Goal: Task Accomplishment & Management: Use online tool/utility

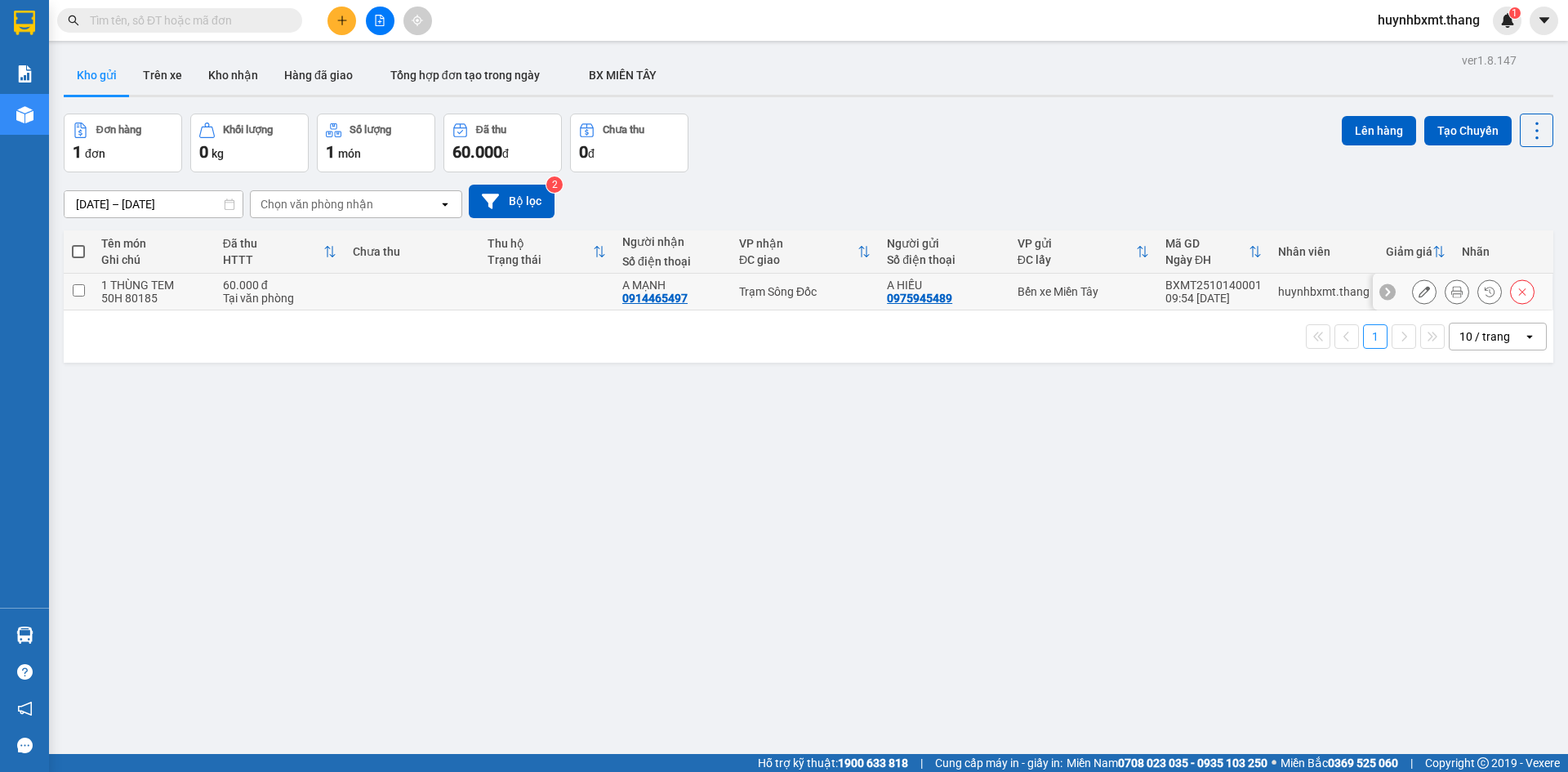
click at [305, 293] on div "Tại văn phòng" at bounding box center [280, 298] width 114 height 13
checkbox input "true"
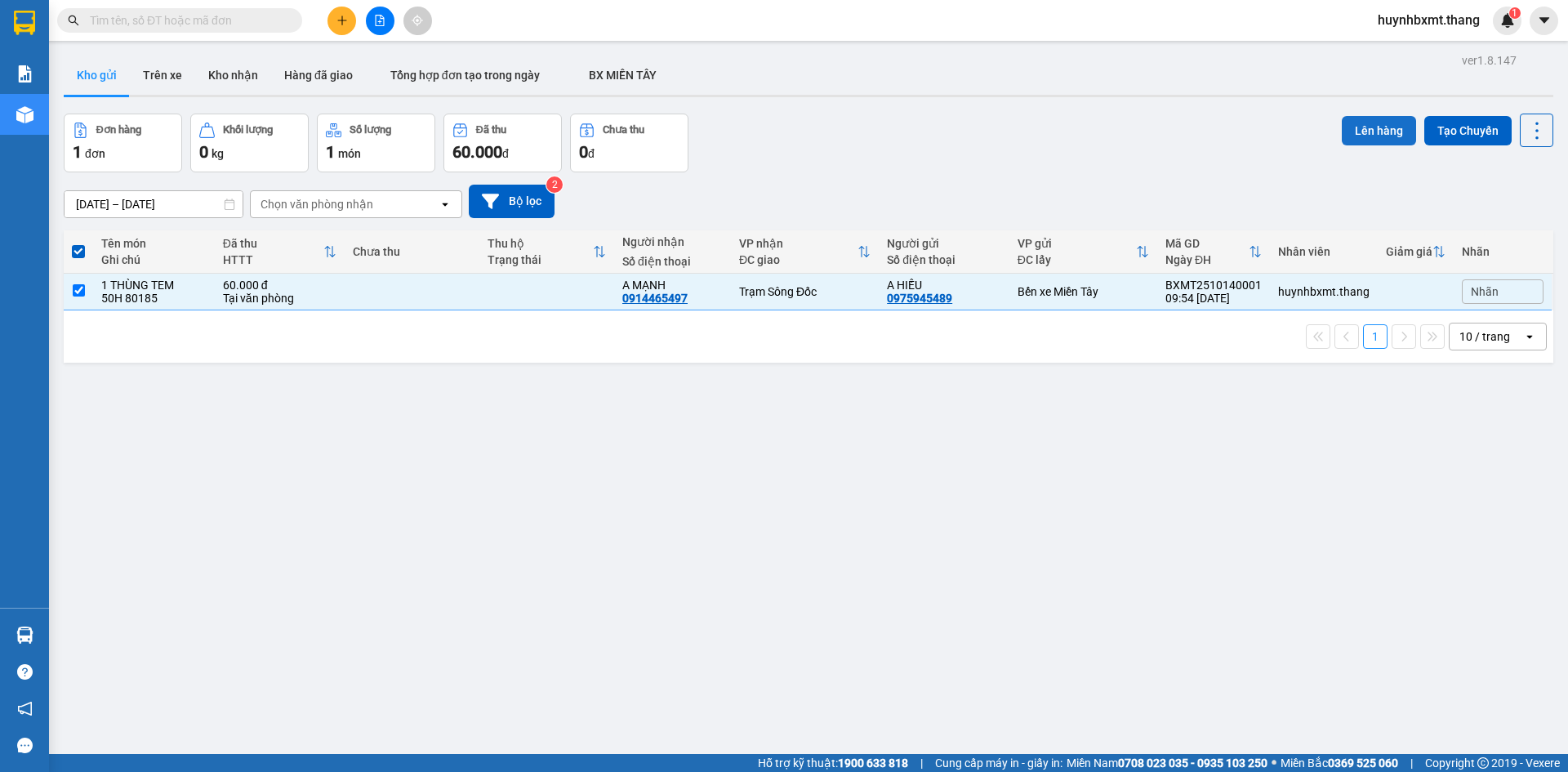
click at [1364, 124] on button "Lên hàng" at bounding box center [1378, 130] width 74 height 29
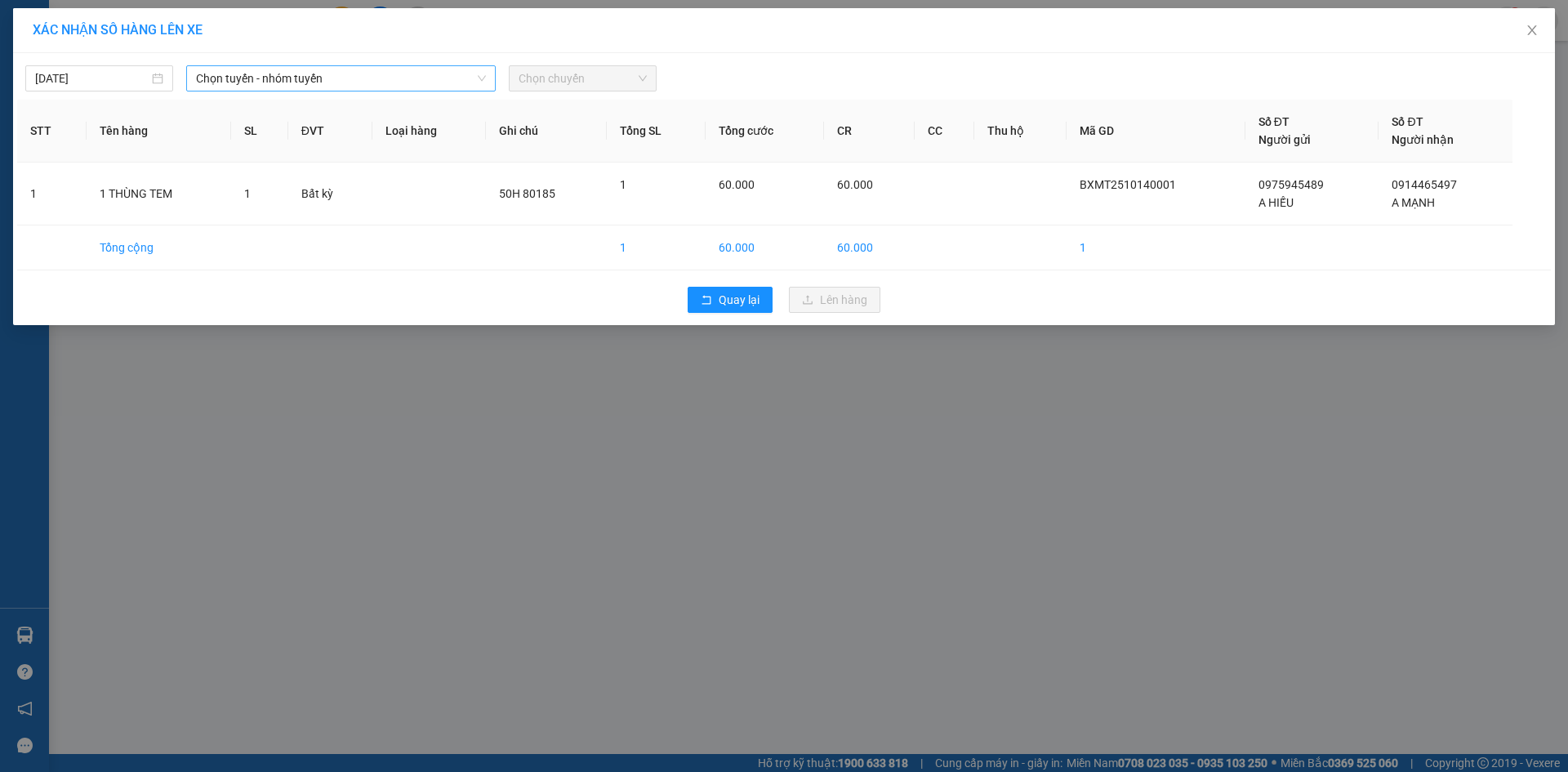
click at [396, 75] on span "Chọn tuyến - nhóm tuyến" at bounding box center [341, 79] width 290 height 25
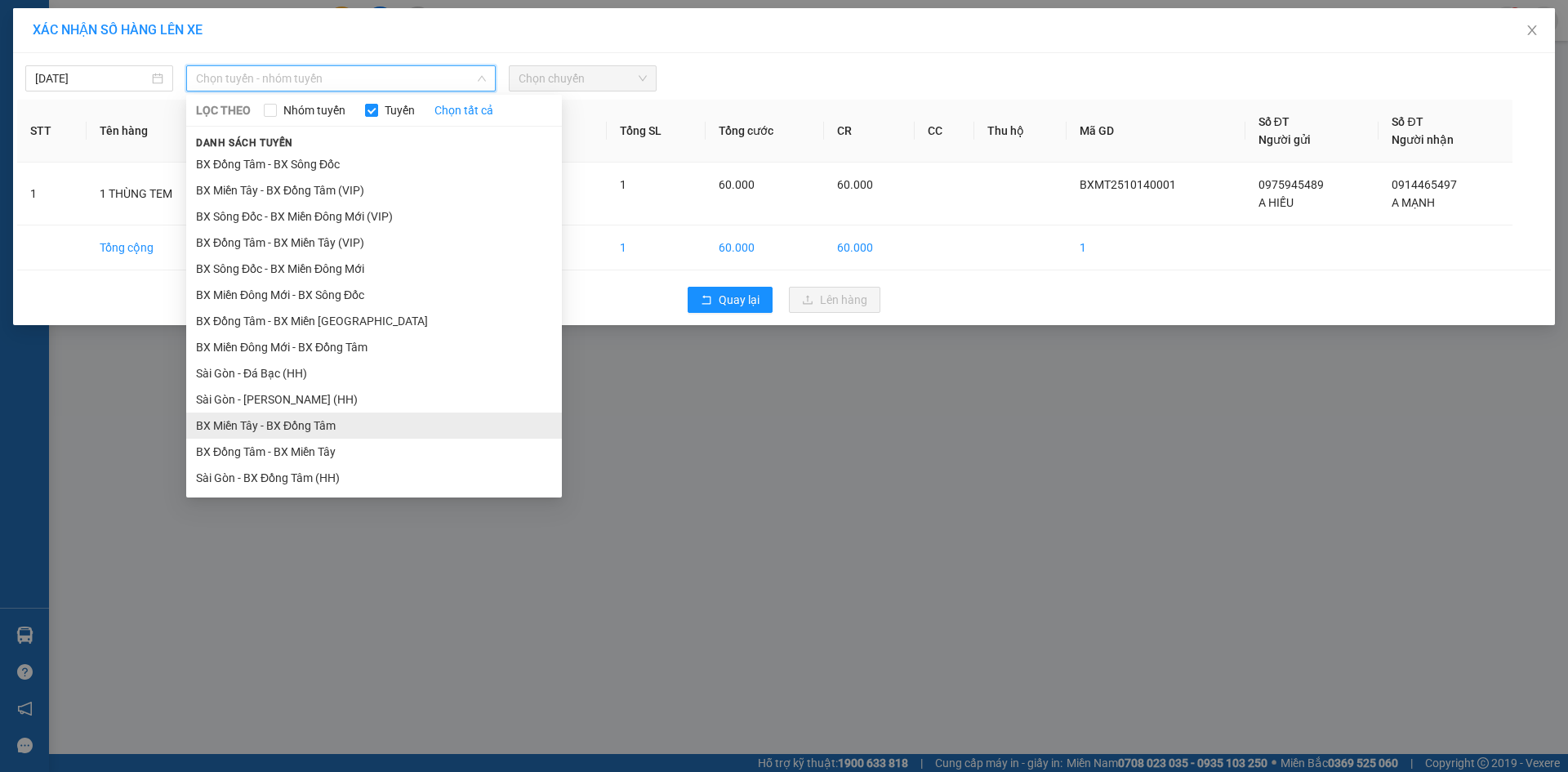
click at [362, 430] on li "BX Miền Tây - BX Đồng Tâm" at bounding box center [374, 426] width 376 height 27
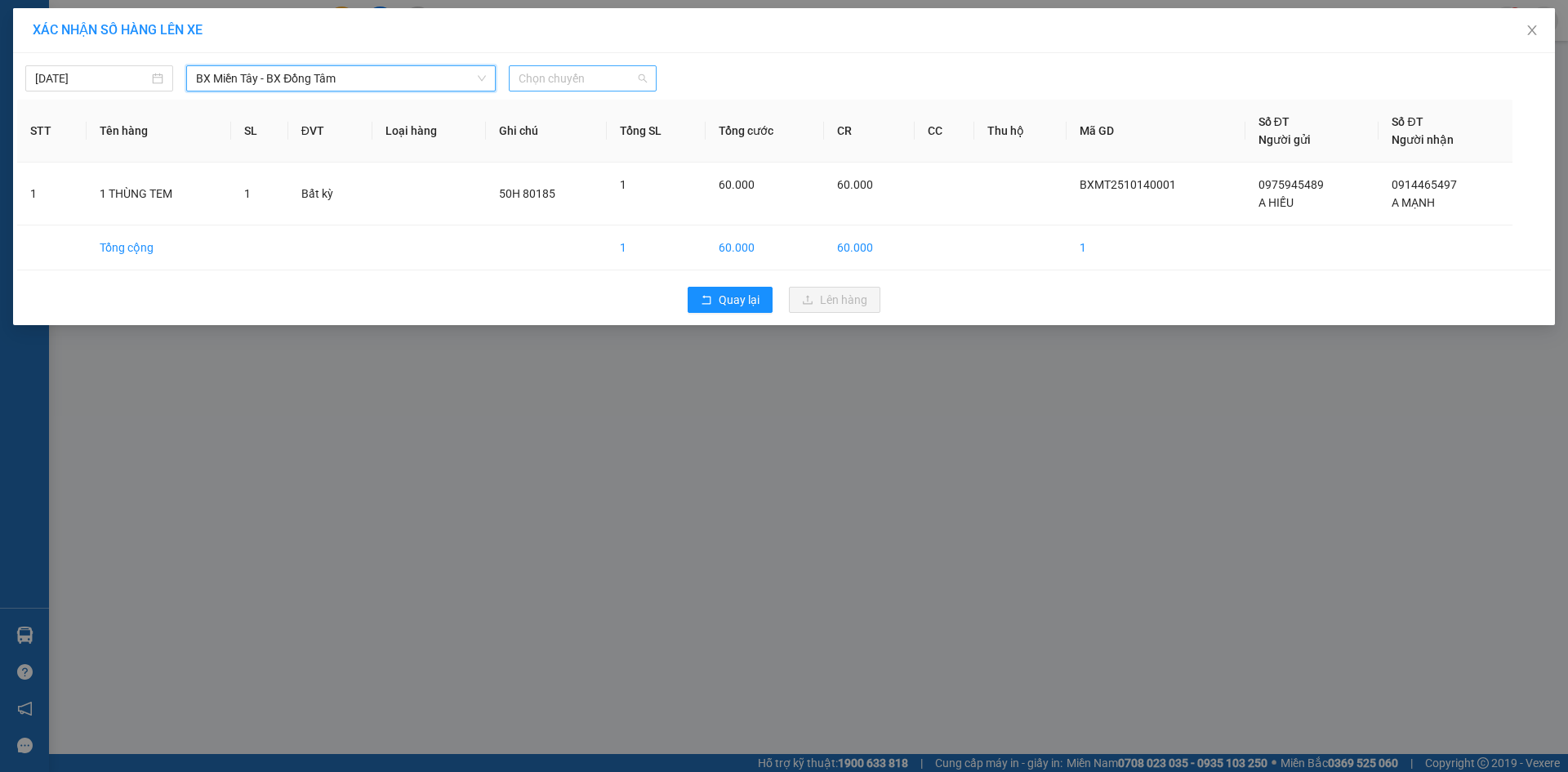
click at [556, 82] on span "Chọn chuyến" at bounding box center [582, 79] width 128 height 25
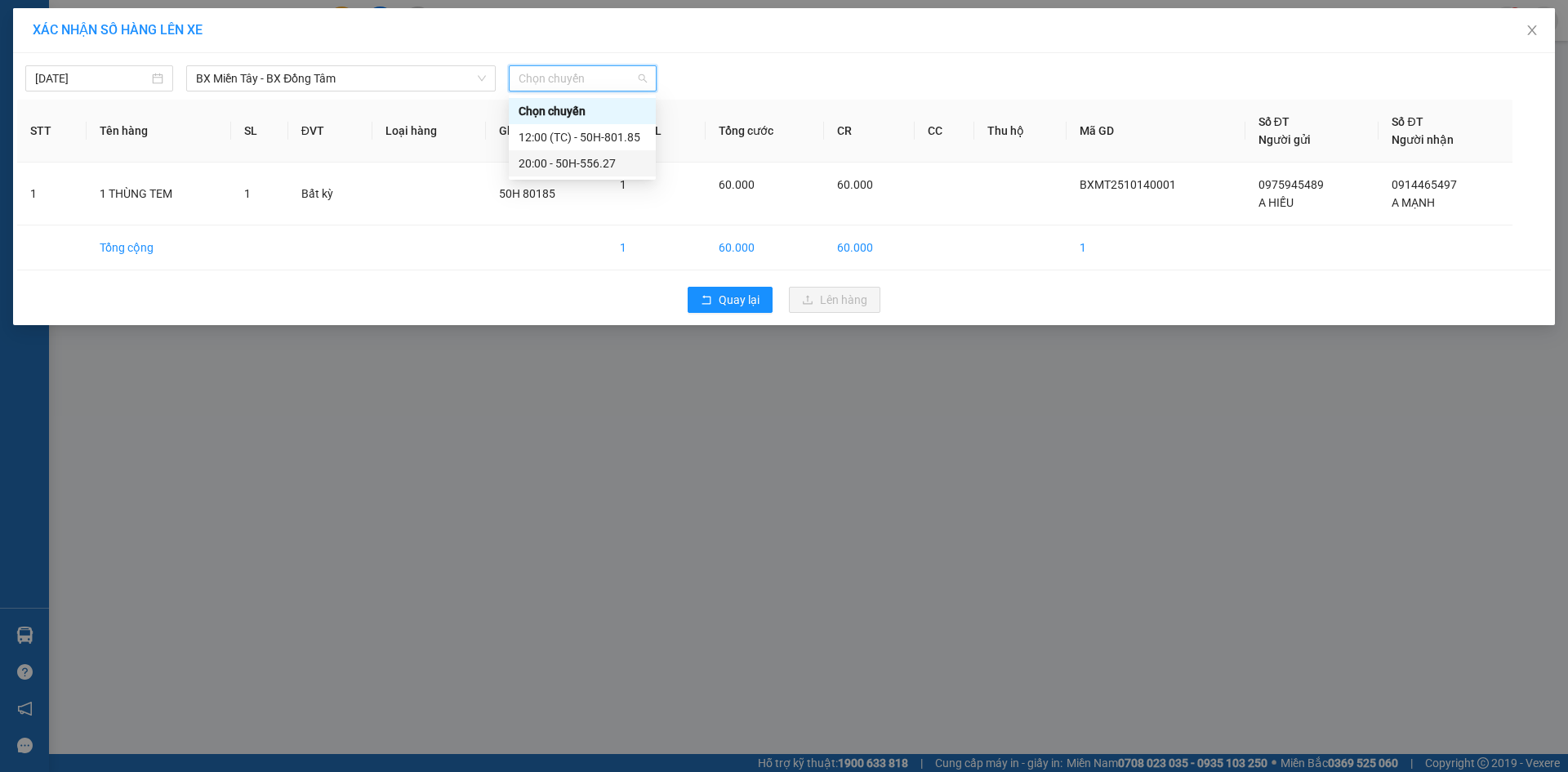
click at [553, 162] on div "20:00 - 50H-556.27" at bounding box center [582, 163] width 127 height 18
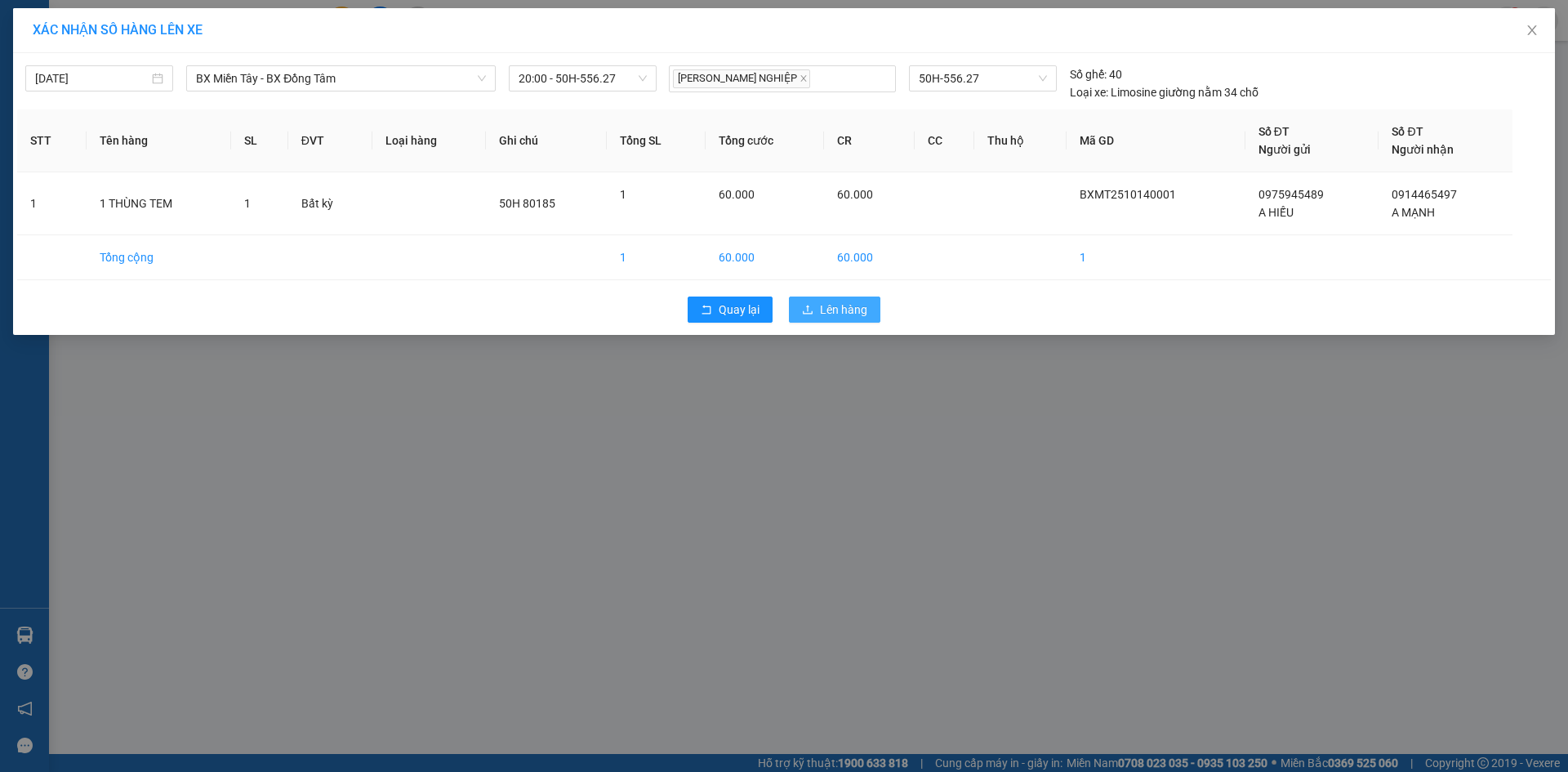
click at [830, 317] on span "Lên hàng" at bounding box center [843, 309] width 47 height 18
